Goal: Communication & Community: Participate in discussion

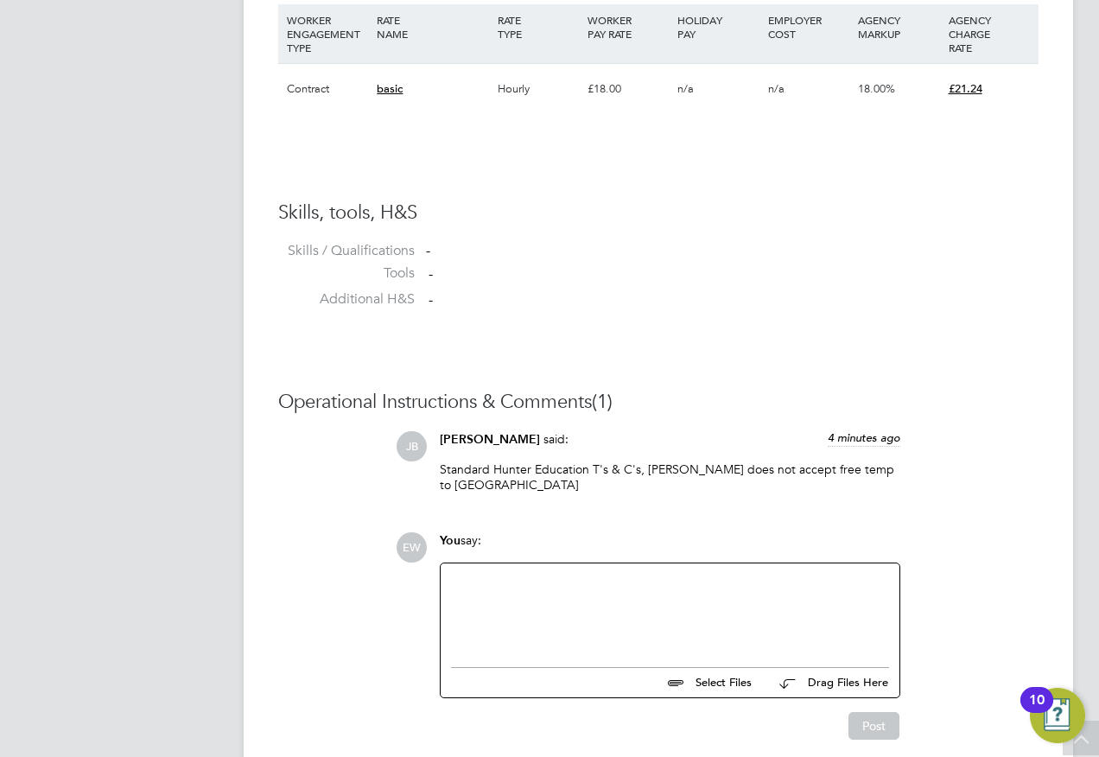
scroll to position [1210, 0]
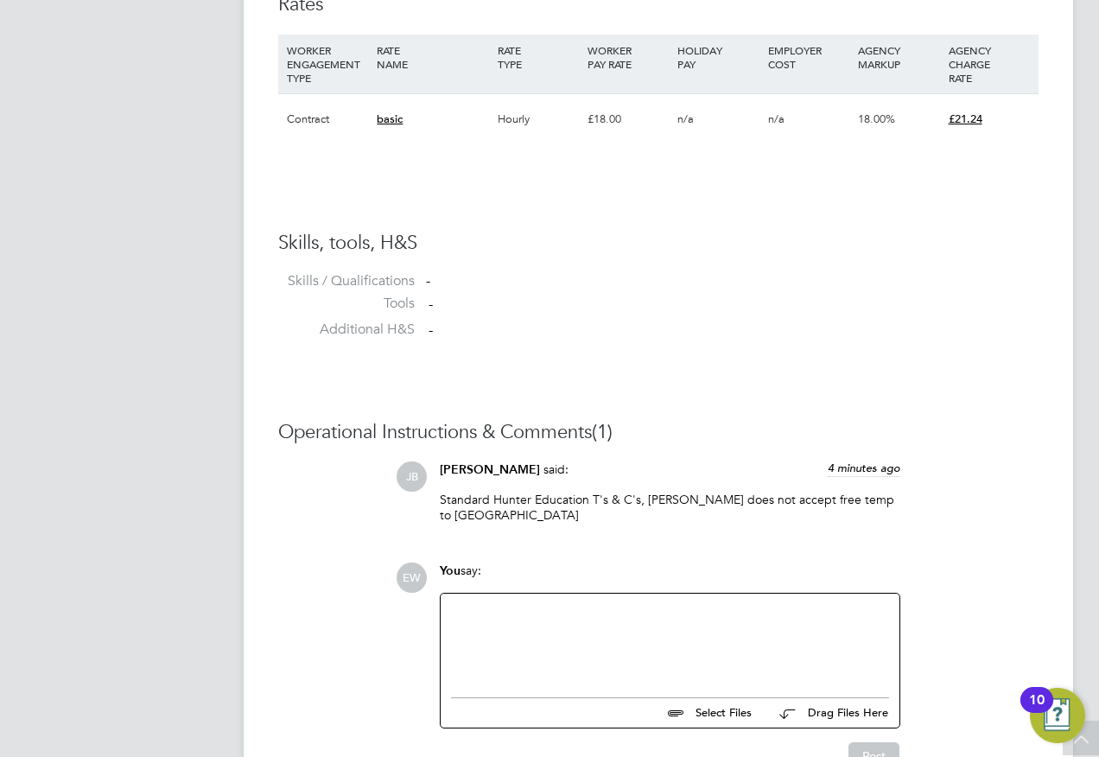
click at [556, 625] on div at bounding box center [670, 641] width 438 height 74
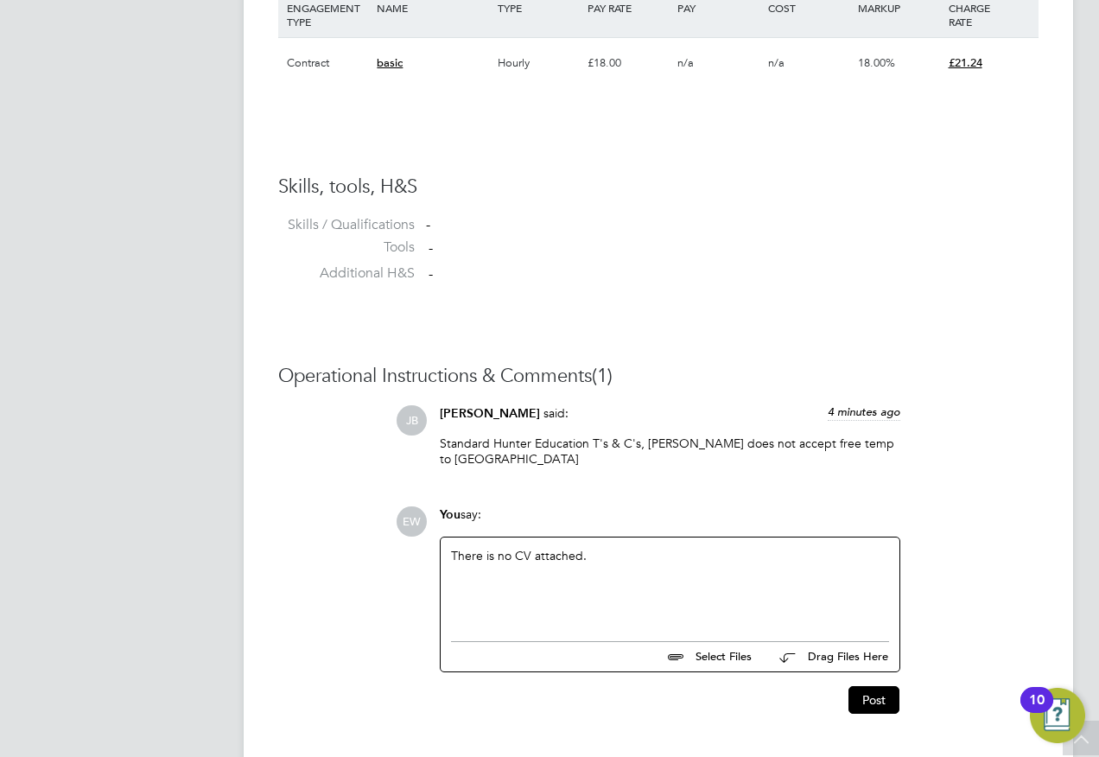
scroll to position [1296, 0]
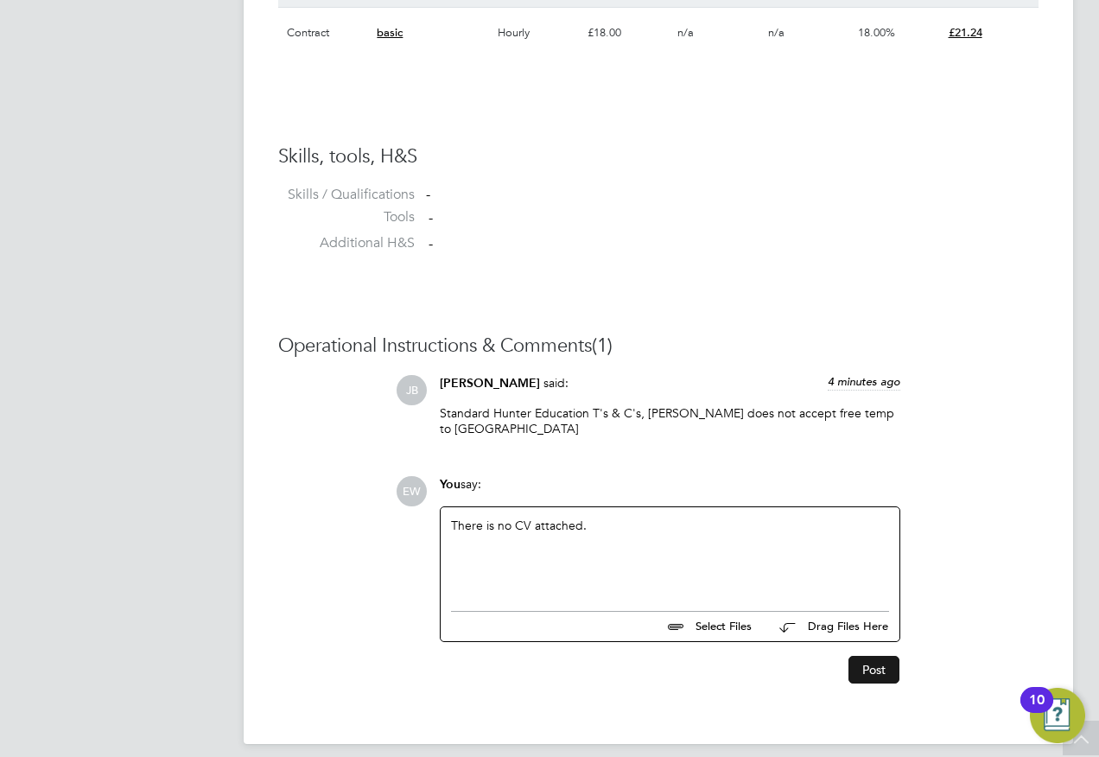
click at [859, 658] on button "Post" at bounding box center [874, 670] width 51 height 28
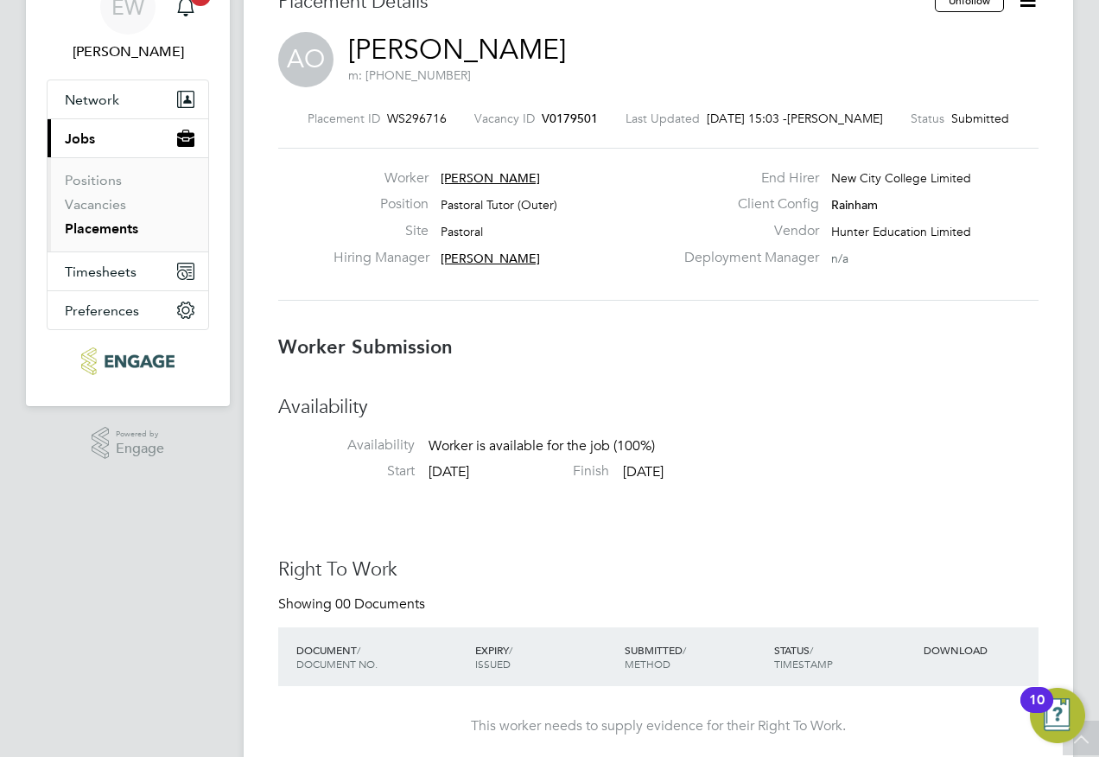
scroll to position [0, 0]
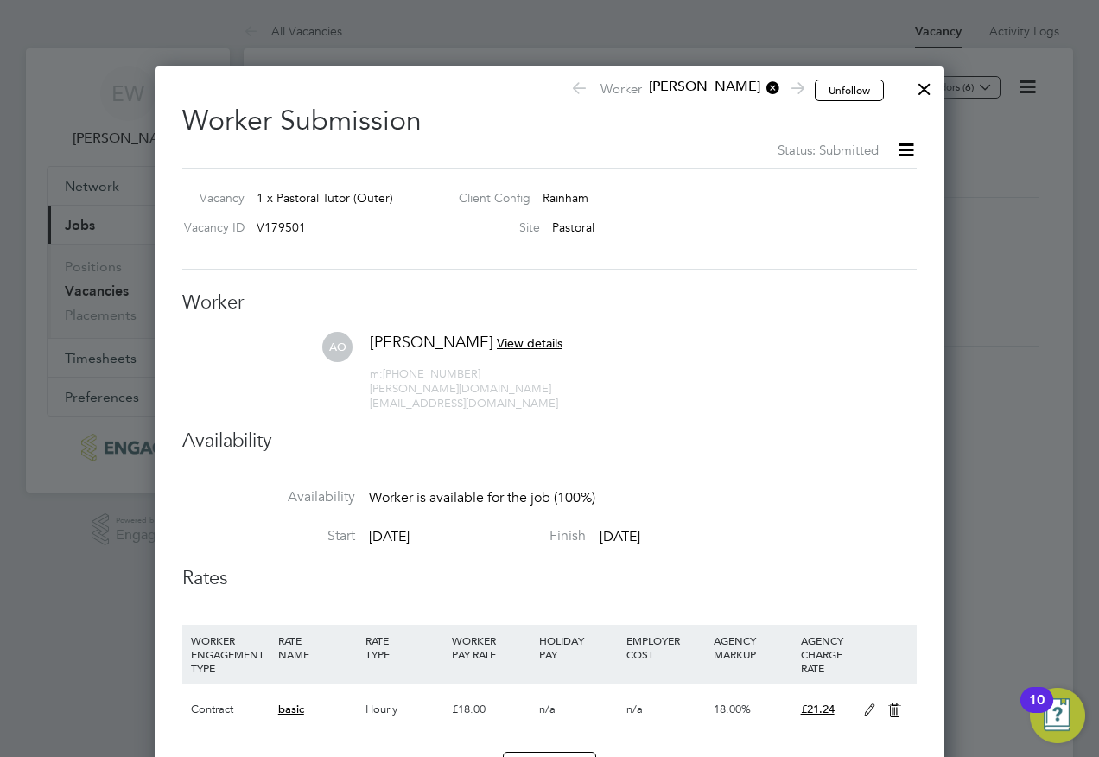
click at [920, 89] on div at bounding box center [924, 84] width 31 height 31
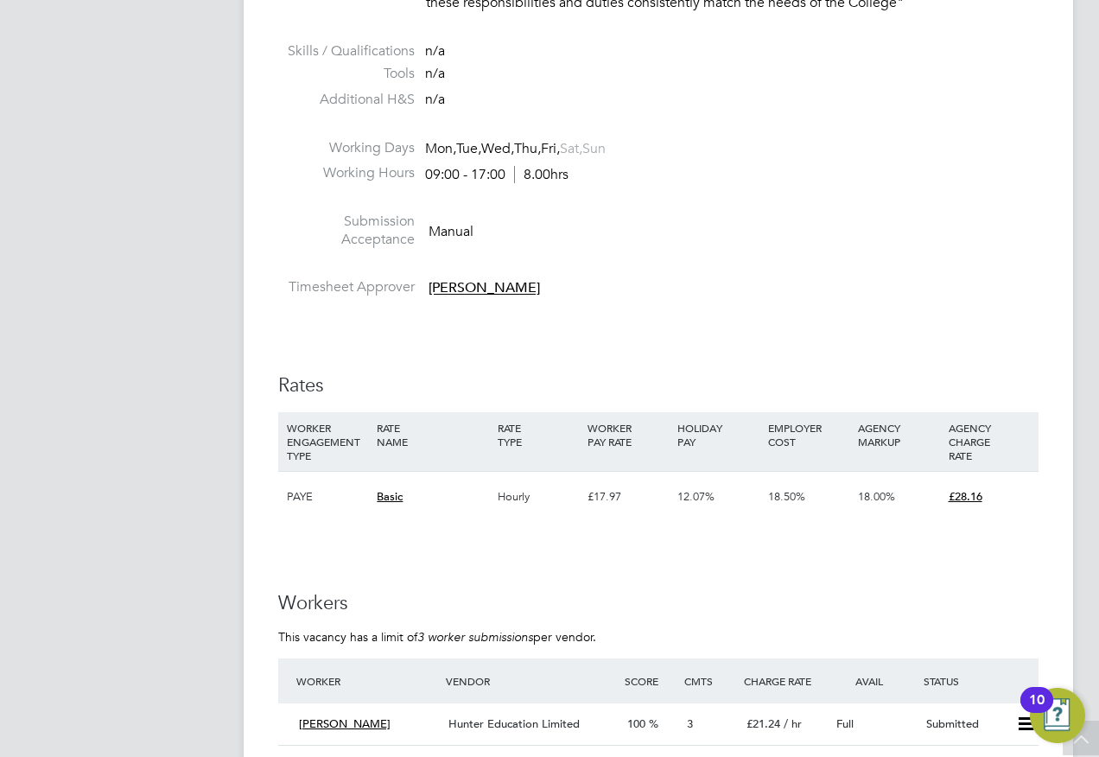
scroll to position [3198, 0]
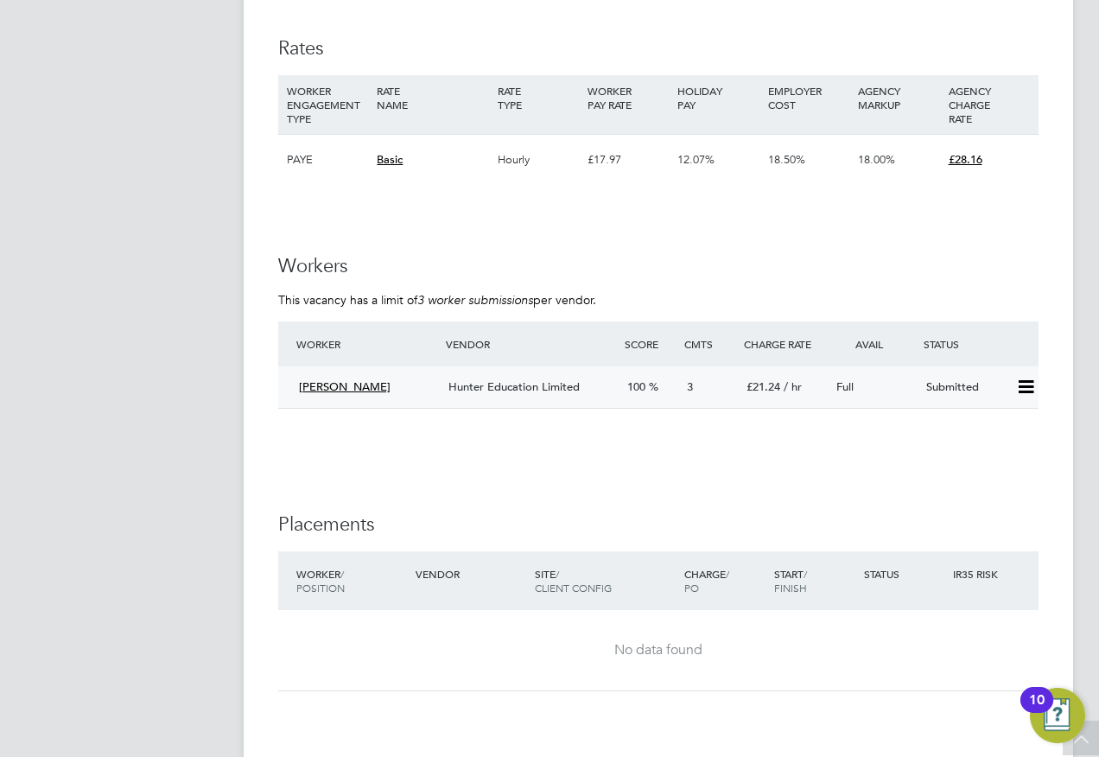
click at [499, 385] on span "Hunter Education Limited" at bounding box center [514, 386] width 131 height 15
